Goal: Transaction & Acquisition: Purchase product/service

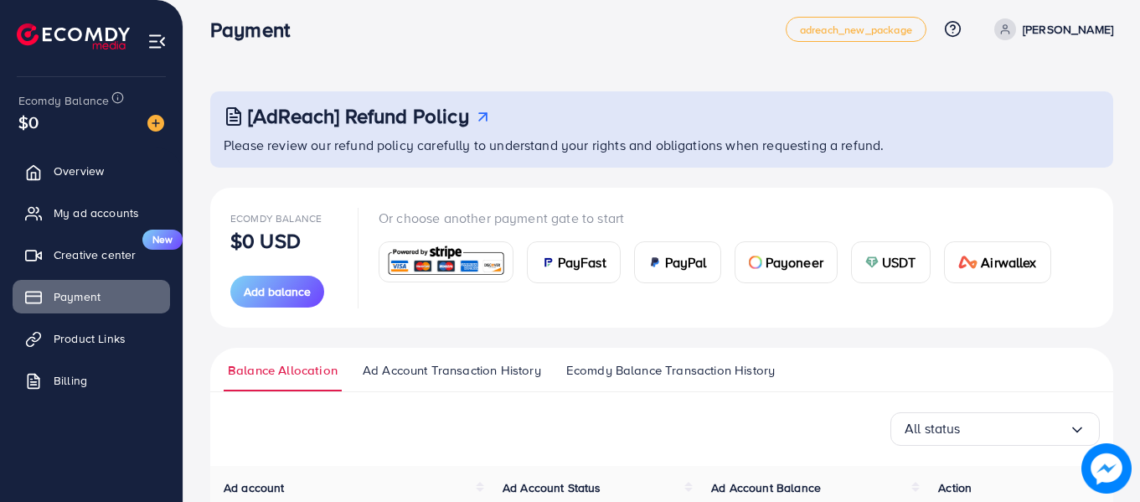
scroll to position [209, 0]
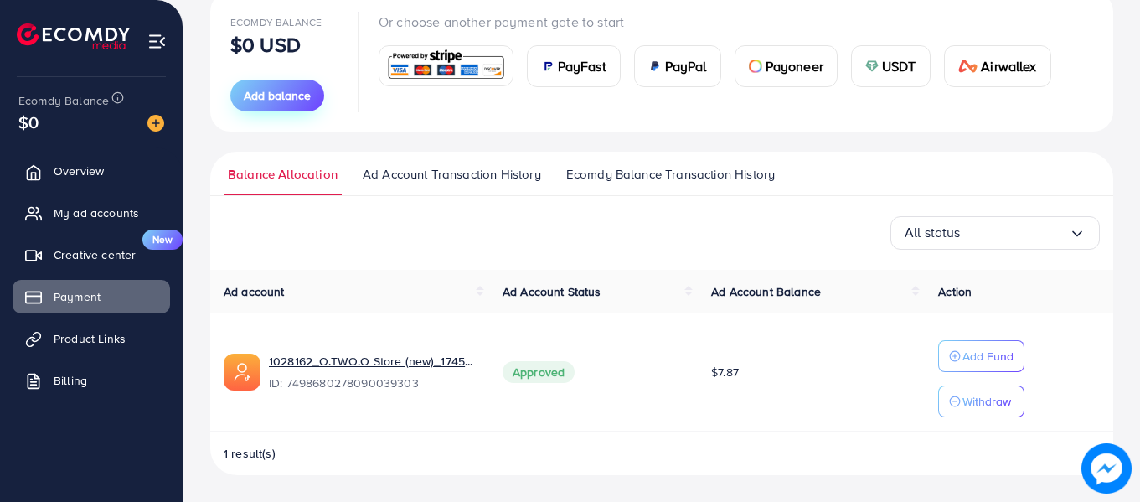
click at [303, 96] on span "Add balance" at bounding box center [277, 95] width 67 height 17
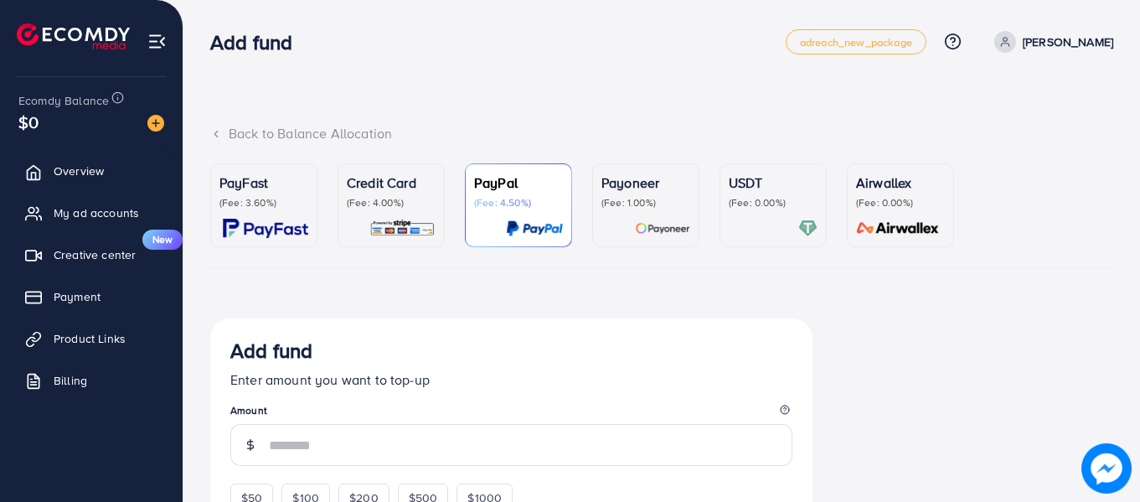
click at [392, 205] on p "(Fee: 4.00%)" at bounding box center [391, 202] width 89 height 13
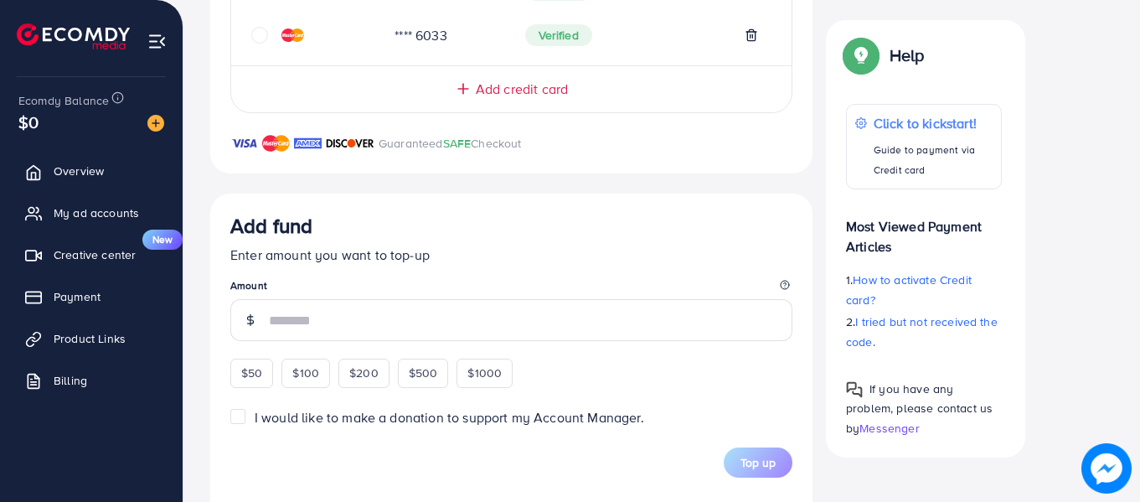
scroll to position [838, 0]
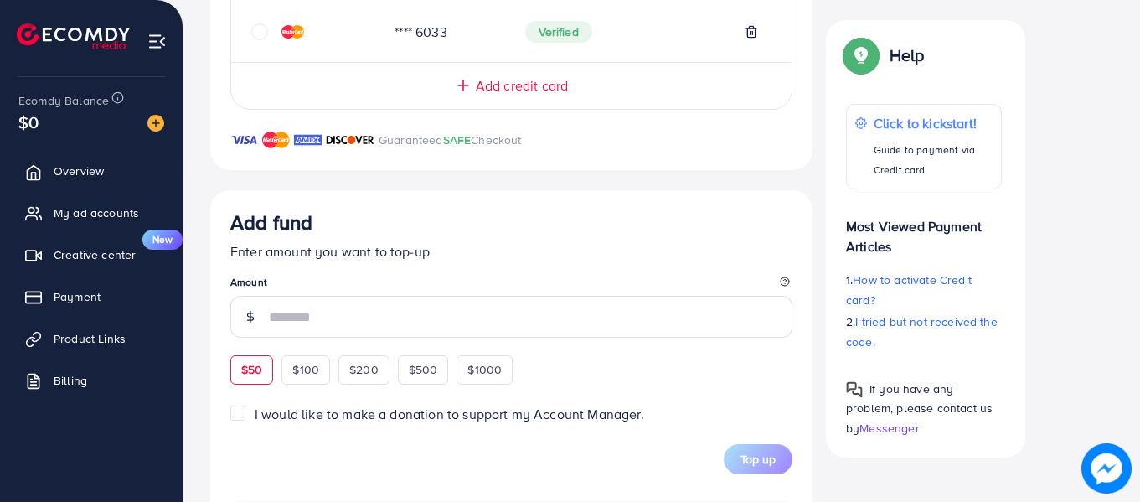
click at [261, 359] on div "$50" at bounding box center [251, 369] width 43 height 28
type input "**"
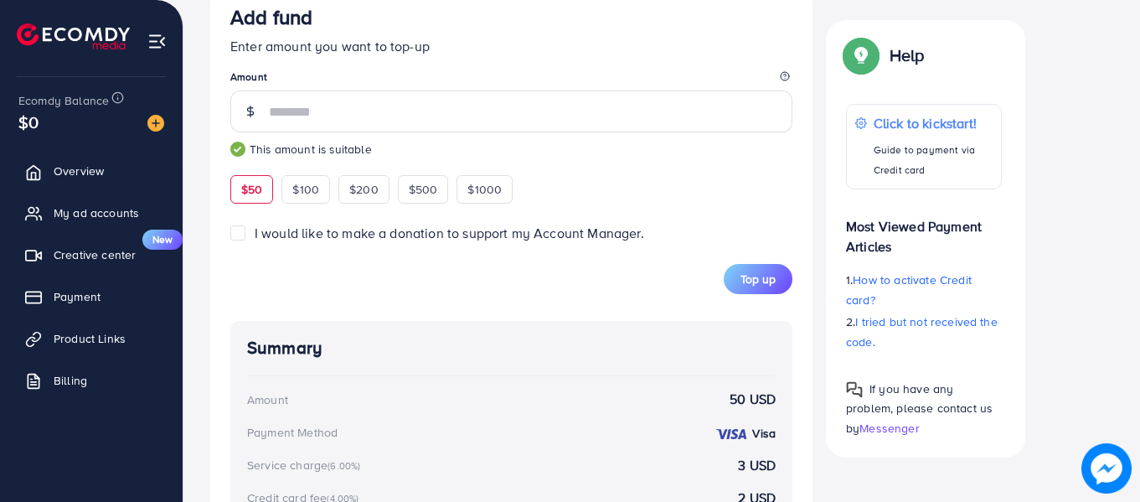
scroll to position [1042, 0]
